Goal: Use online tool/utility: Utilize a website feature to perform a specific function

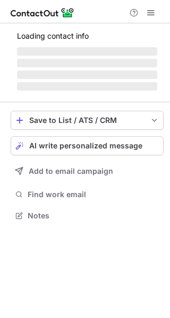
scroll to position [5, 5]
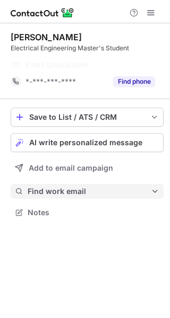
click at [93, 197] on button "Find work email" at bounding box center [87, 191] width 153 height 15
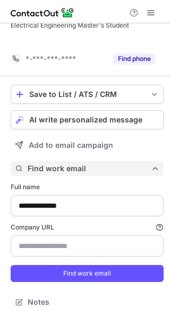
scroll to position [6, 0]
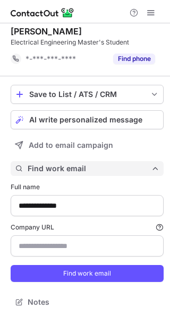
type input "*******"
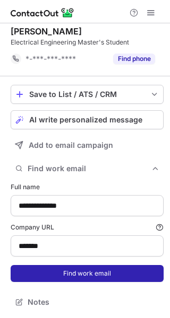
click at [60, 274] on button "Find work email" at bounding box center [87, 273] width 153 height 17
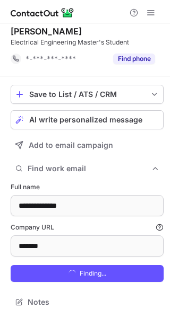
scroll to position [317, 162]
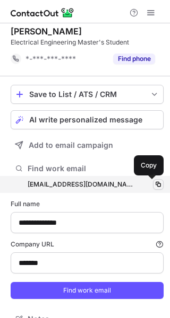
click at [154, 184] on span at bounding box center [158, 184] width 8 height 8
